Goal: Browse casually

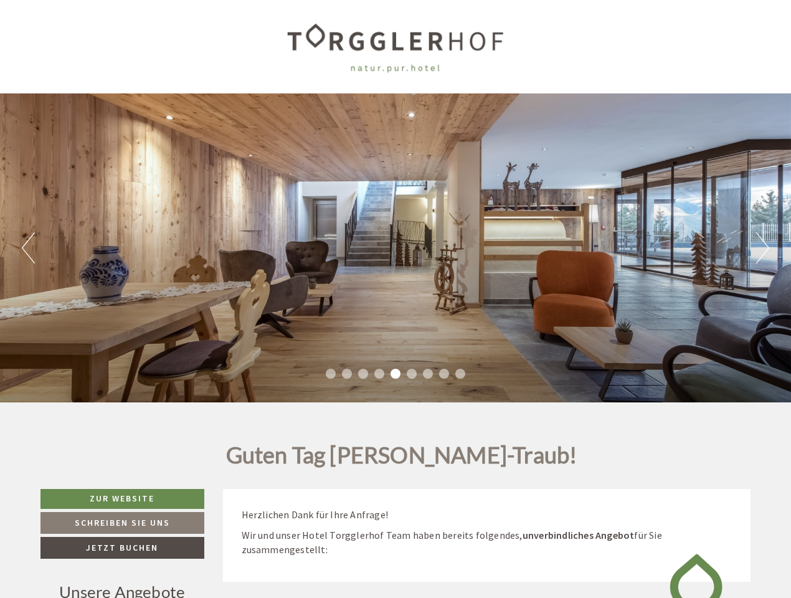
click at [396, 299] on div "Previous Next 1 2 3 4 5 6 7 8 9" at bounding box center [395, 247] width 791 height 309
click at [28, 248] on button "Previous" at bounding box center [28, 247] width 13 height 31
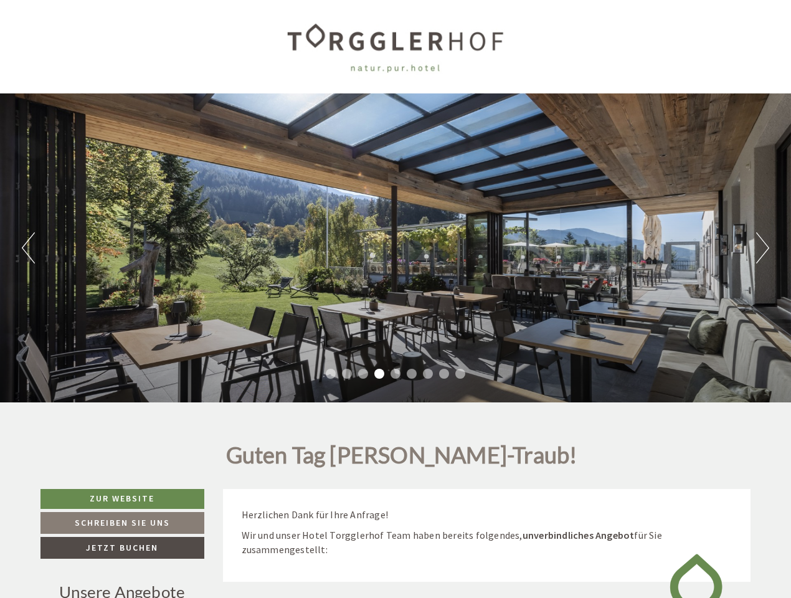
click at [396, 248] on div "Previous Next 1 2 3 4 5 6 7 8 9" at bounding box center [395, 247] width 791 height 309
click at [763, 248] on button "Next" at bounding box center [762, 247] width 13 height 31
click at [331, 374] on li "1" at bounding box center [331, 374] width 10 height 10
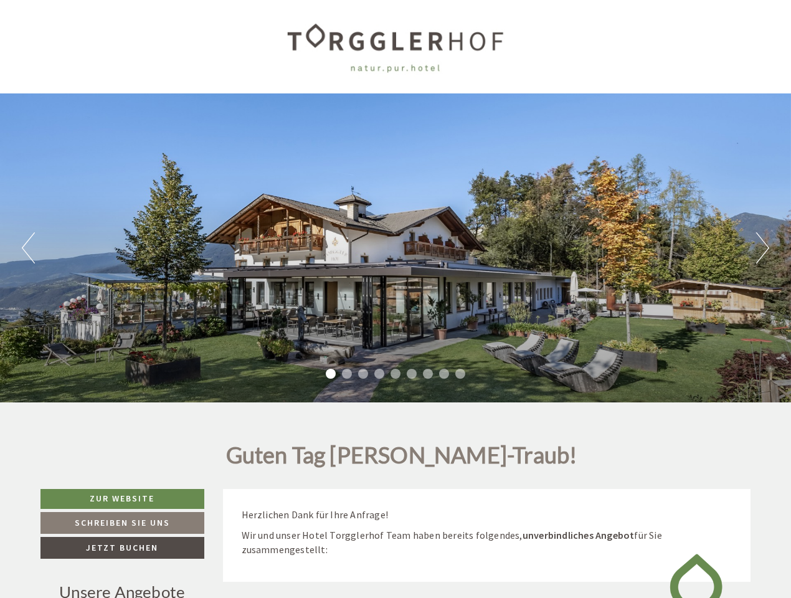
click at [347, 374] on li "2" at bounding box center [347, 374] width 10 height 10
click at [363, 374] on li "3" at bounding box center [363, 374] width 10 height 10
click at [379, 374] on li "4" at bounding box center [379, 374] width 10 height 10
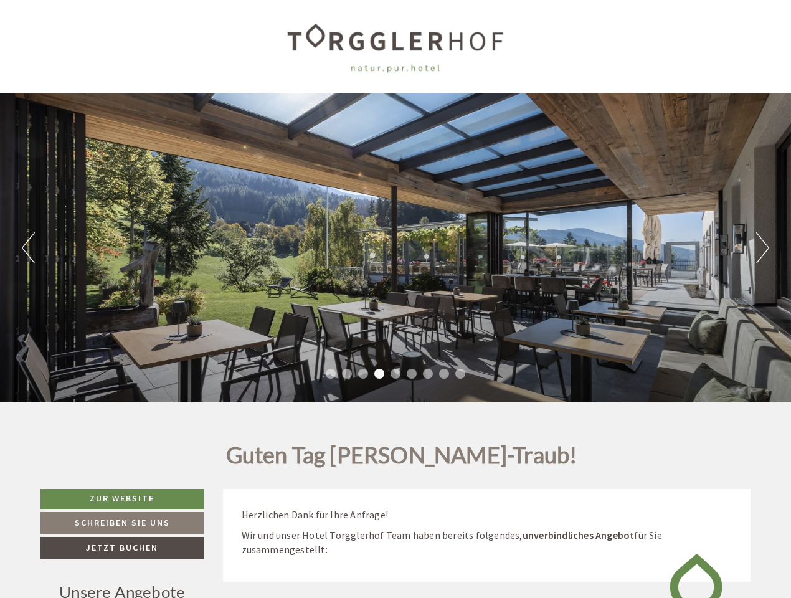
click at [396, 374] on li "5" at bounding box center [396, 374] width 10 height 10
click at [412, 374] on li "6" at bounding box center [412, 374] width 10 height 10
